Goal: Task Accomplishment & Management: Manage account settings

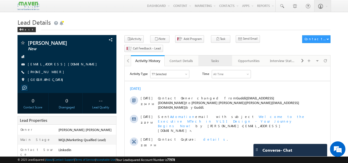
click at [214, 58] on div "Tasks" at bounding box center [214, 61] width 25 height 6
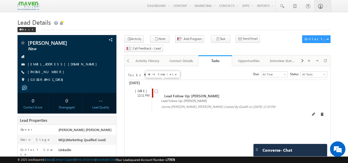
click at [155, 90] on input "checkbox" at bounding box center [155, 91] width 3 height 3
checkbox input "false"
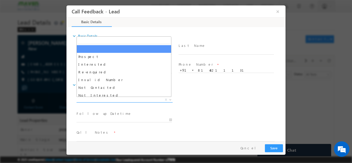
click at [114, 99] on span "X" at bounding box center [124, 99] width 96 height 5
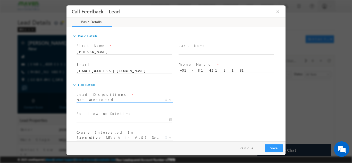
select select "Not Contacted"
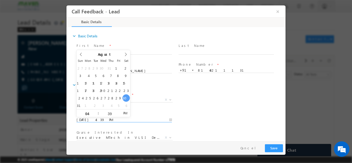
click at [114, 119] on input "30/08/2025 4:39 PM" at bounding box center [123, 119] width 95 height 5
type input "31/08/2025 4:39 PM"
click at [233, 106] on div "Lead Dispositions * Prospect Interested Re-enquired Invalid Number Not Contacte…" at bounding box center [180, 100] width 210 height 19
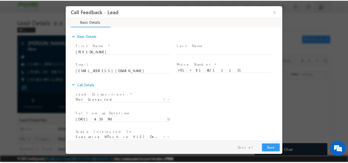
scroll to position [27, 0]
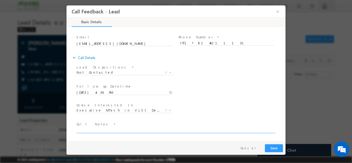
click at [208, 131] on textarea at bounding box center [175, 130] width 198 height 6
type textarea "dnp"
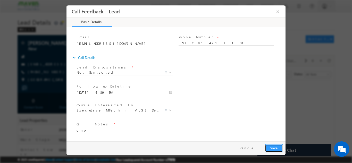
click at [277, 147] on button "Save" at bounding box center [274, 148] width 18 height 8
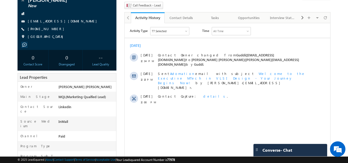
scroll to position [34, 0]
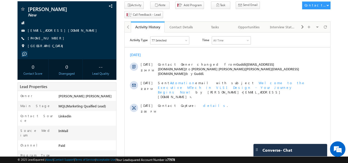
drag, startPoint x: 347, startPoint y: 84, endPoint x: 351, endPoint y: 43, distance: 40.9
click at [347, 43] on html "Menu Gagandip Singh Saini gagan dip@m aven- silic on.co m" at bounding box center [174, 162] width 348 height 392
